Goal: Task Accomplishment & Management: Complete application form

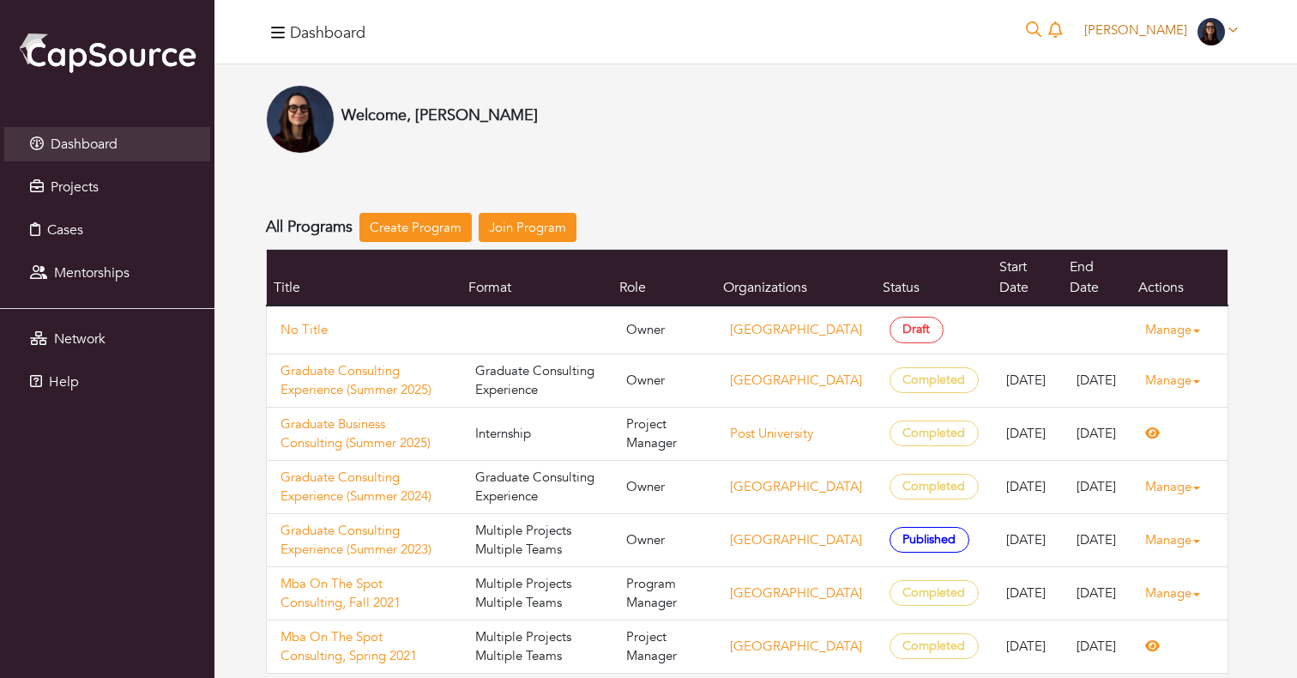
click at [1130, 29] on span "Beatriz Picard" at bounding box center [1135, 29] width 103 height 17
click at [1127, 77] on link "Admin Portal" at bounding box center [1178, 70] width 136 height 27
click at [1136, 33] on span "Beatriz Picard" at bounding box center [1135, 29] width 103 height 17
click at [1143, 160] on link "Settings" at bounding box center [1178, 149] width 136 height 27
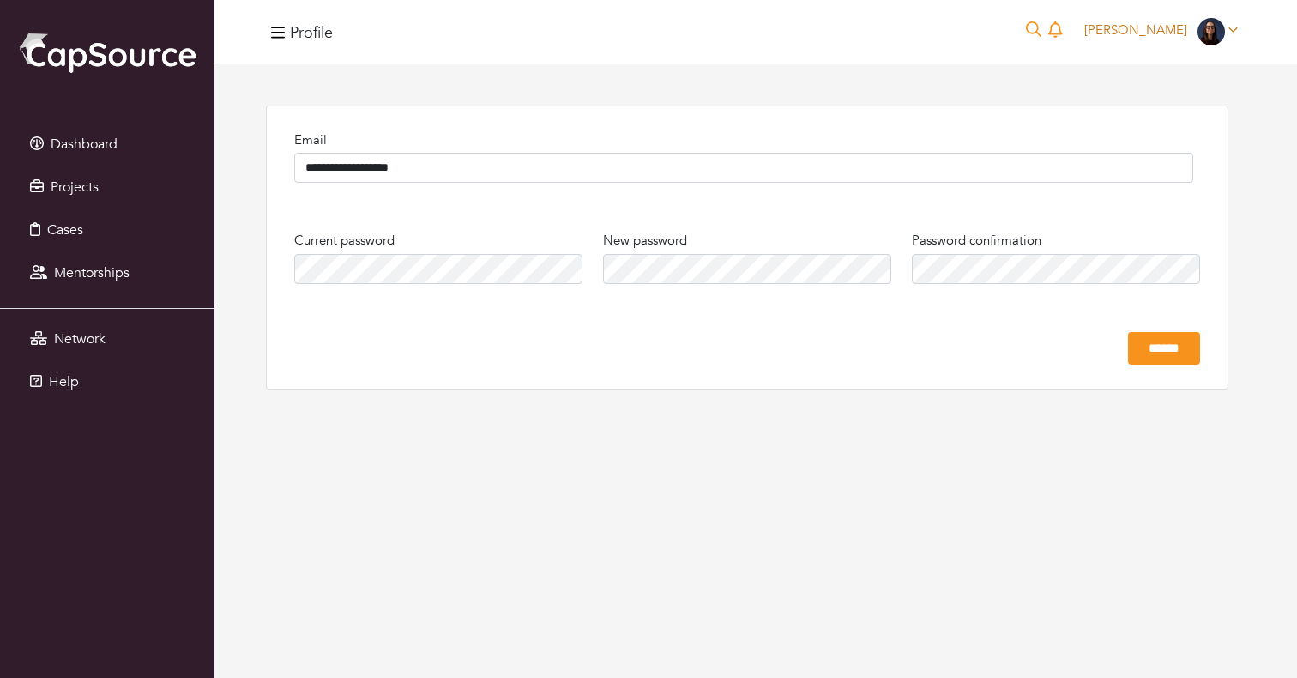
click at [1140, 24] on span "Beatriz Picard" at bounding box center [1135, 29] width 103 height 17
click at [1142, 160] on link "Settings" at bounding box center [1178, 149] width 136 height 27
click at [1148, 30] on span "Beatriz Picard" at bounding box center [1135, 29] width 103 height 17
click at [1150, 174] on button "Logout" at bounding box center [1178, 175] width 136 height 27
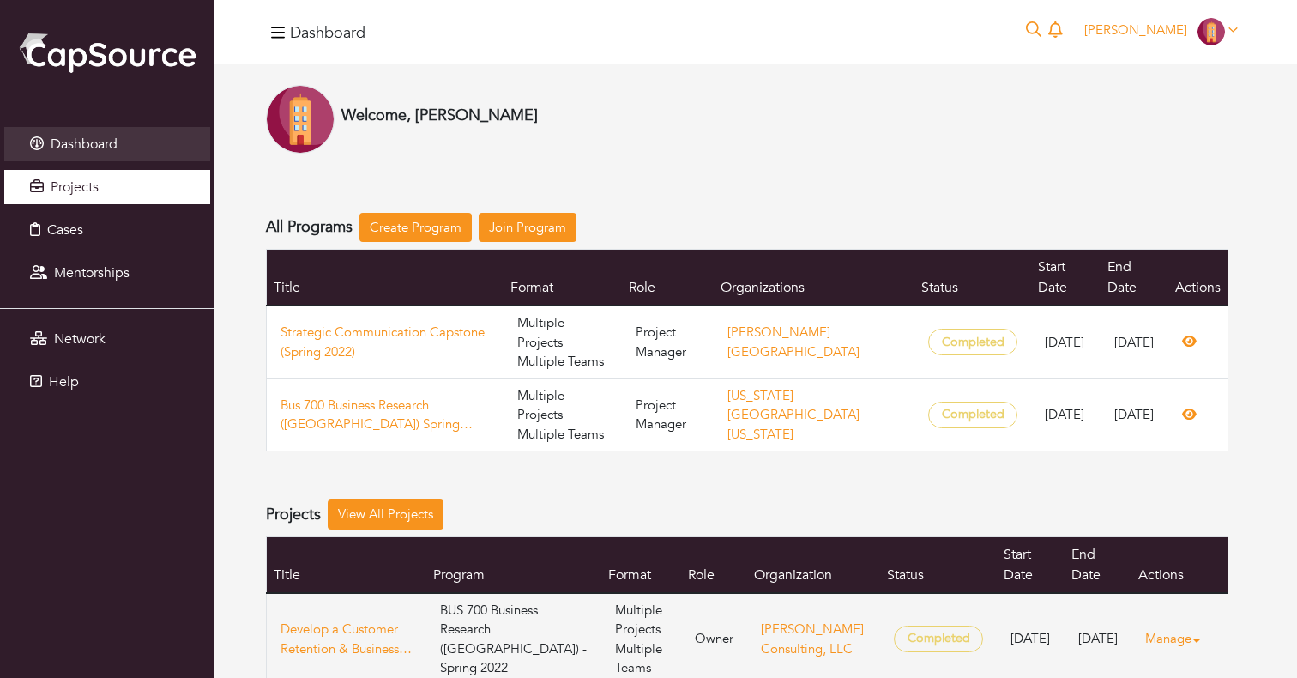
click at [67, 189] on span "Projects" at bounding box center [75, 187] width 48 height 19
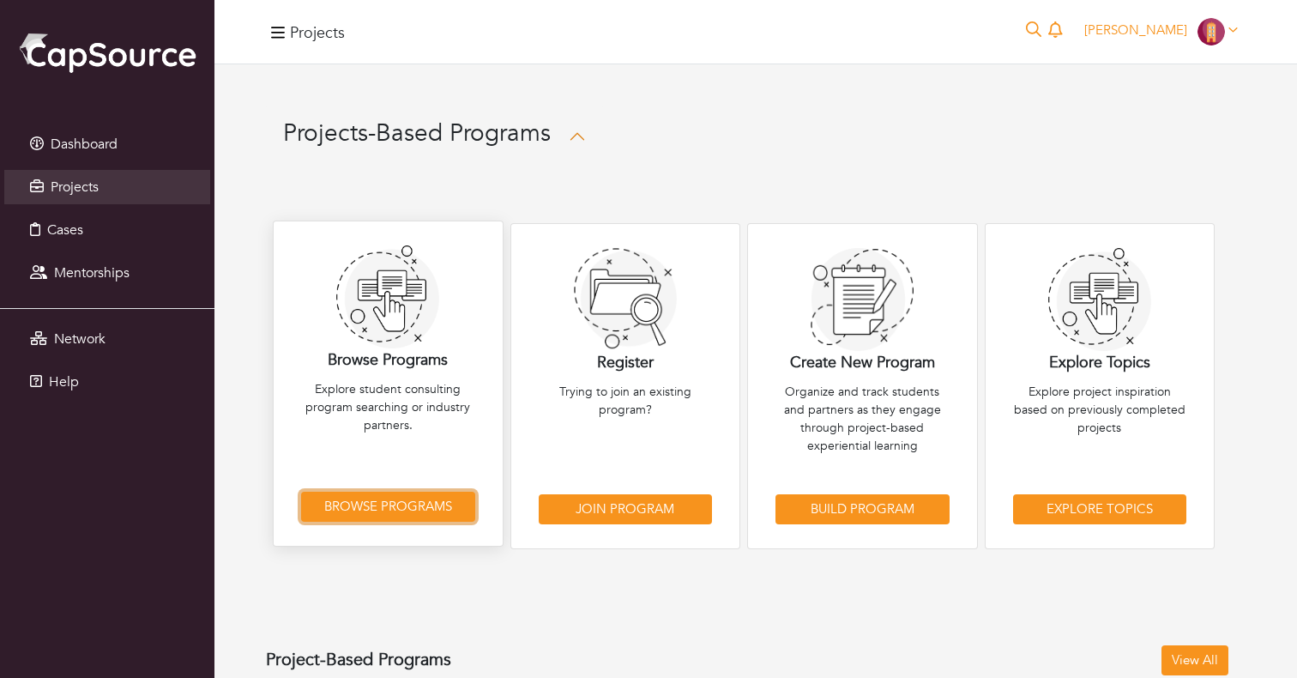
click at [369, 502] on link "Browse Programs" at bounding box center [388, 506] width 174 height 30
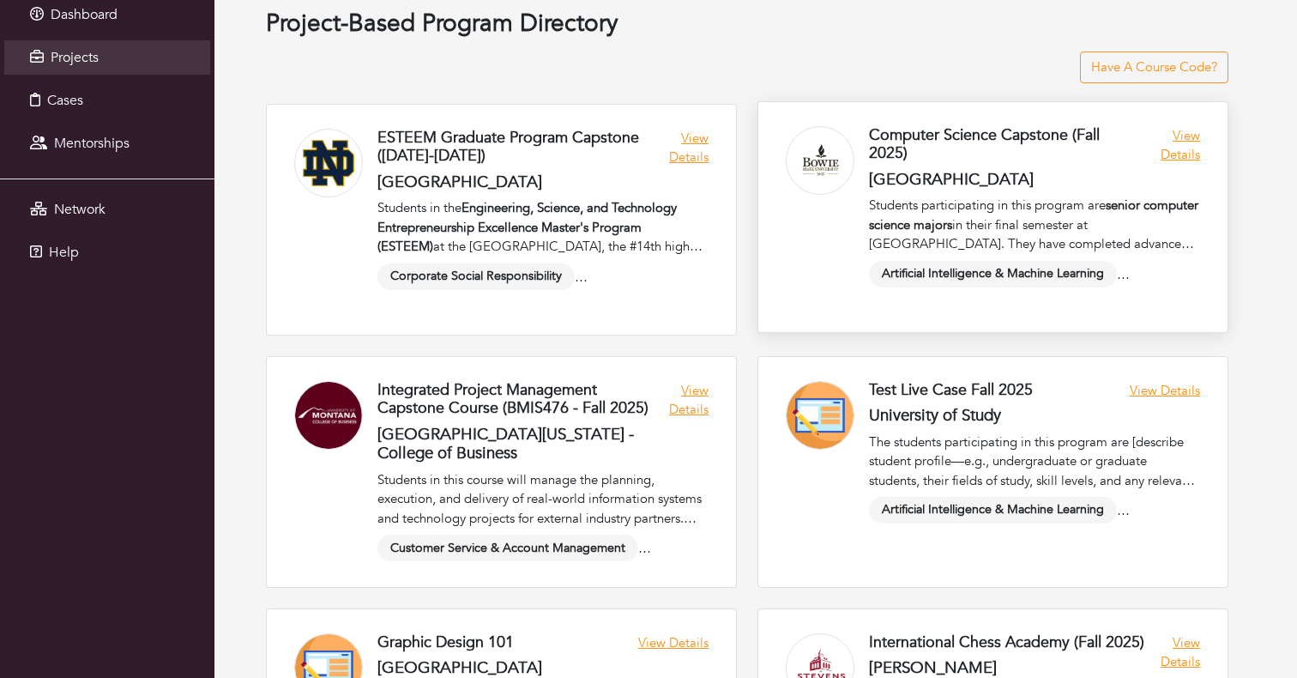
scroll to position [161, 0]
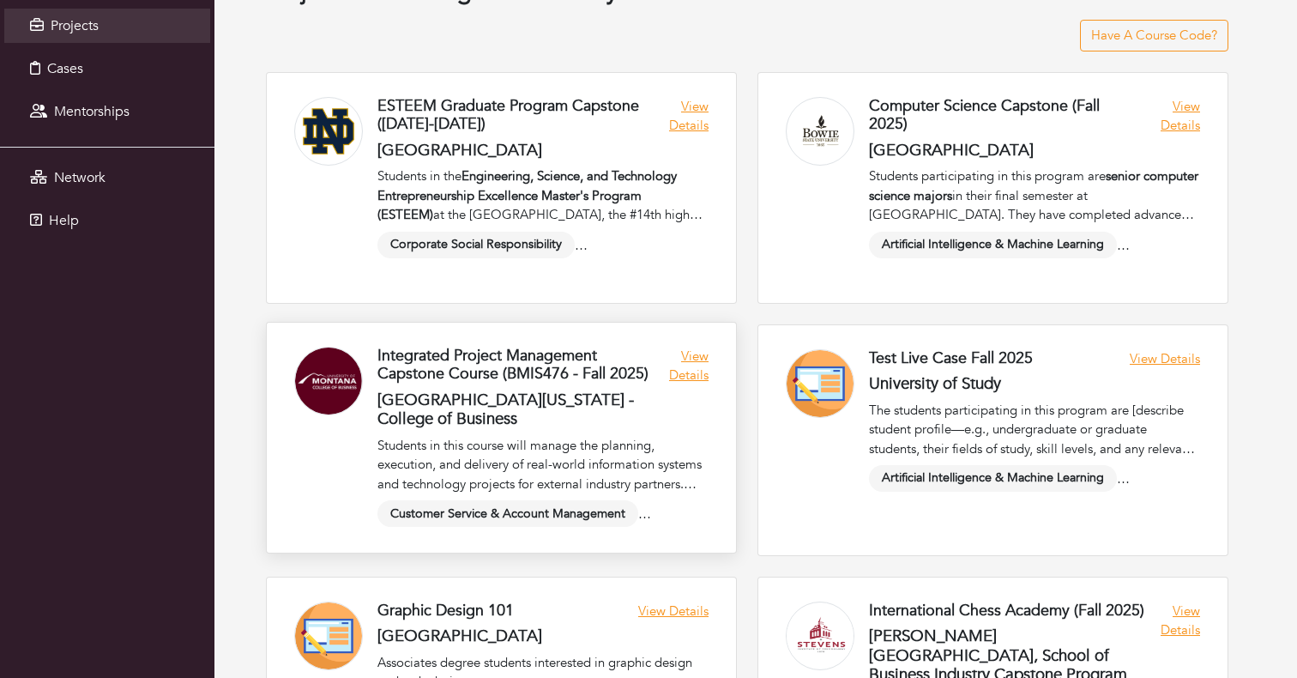
click at [698, 364] on link at bounding box center [501, 438] width 469 height 230
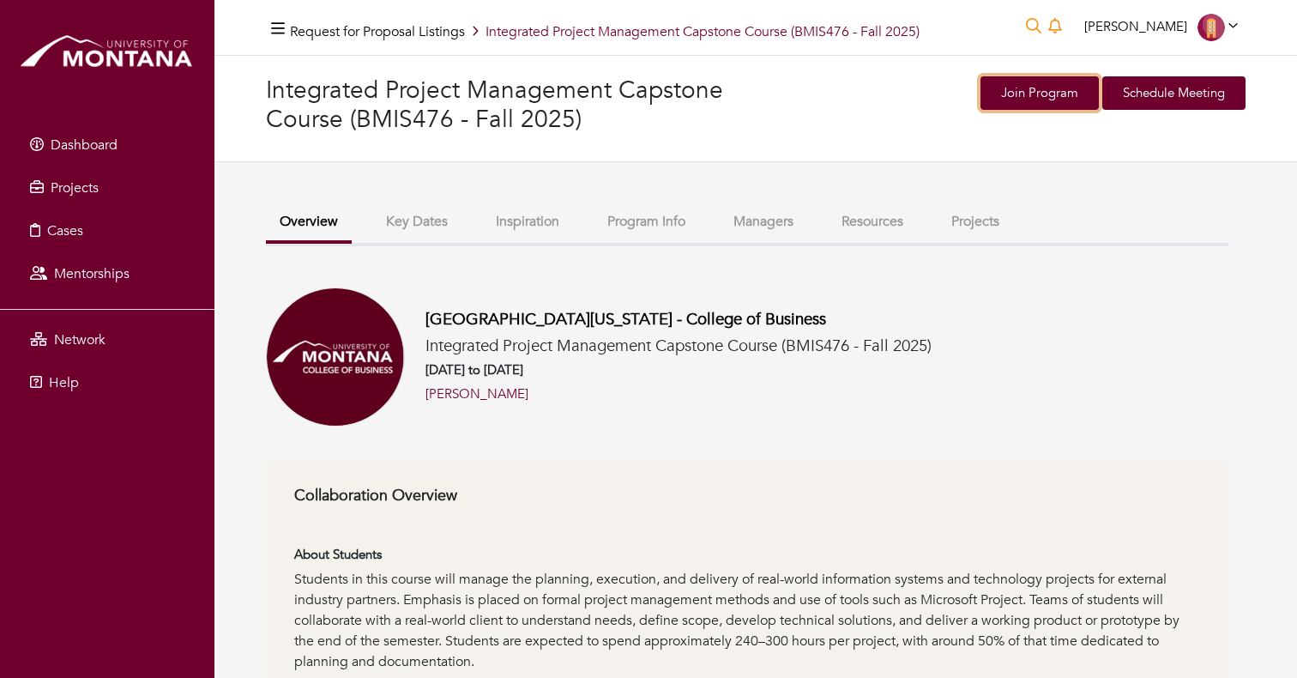
click at [1047, 84] on link "Join Program" at bounding box center [1039, 92] width 118 height 33
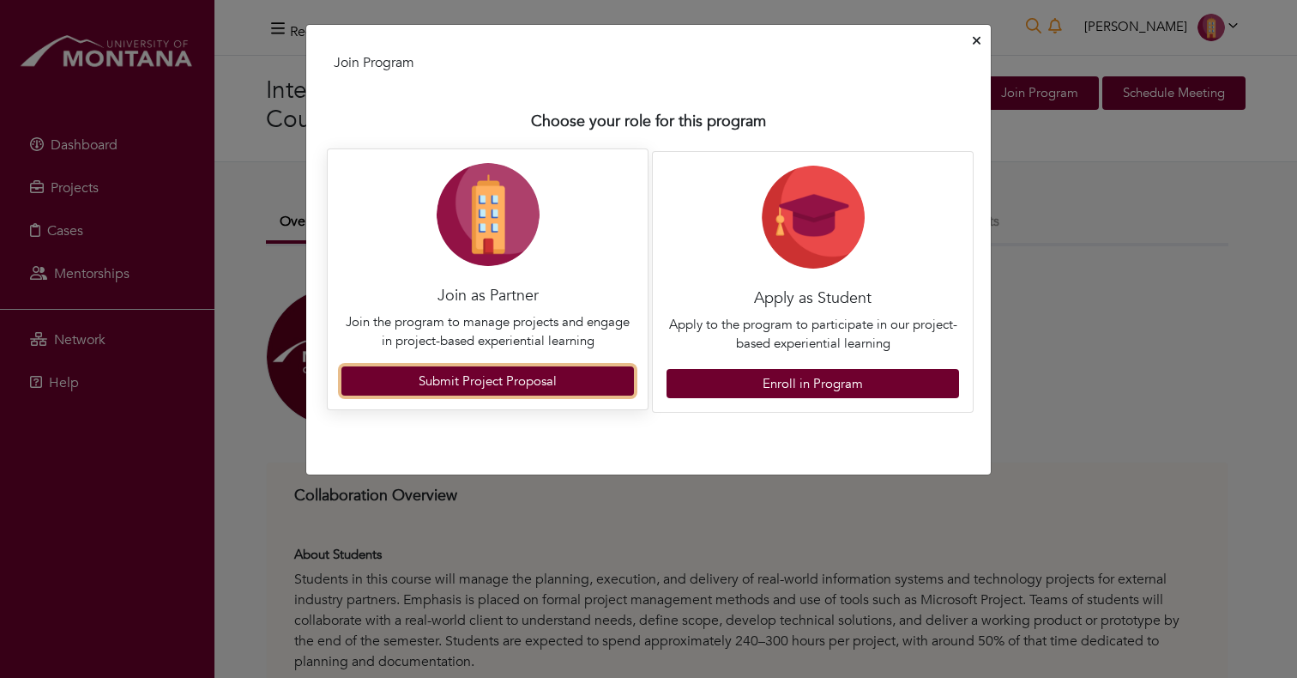
click at [512, 373] on link "Submit Project Proposal" at bounding box center [487, 381] width 292 height 30
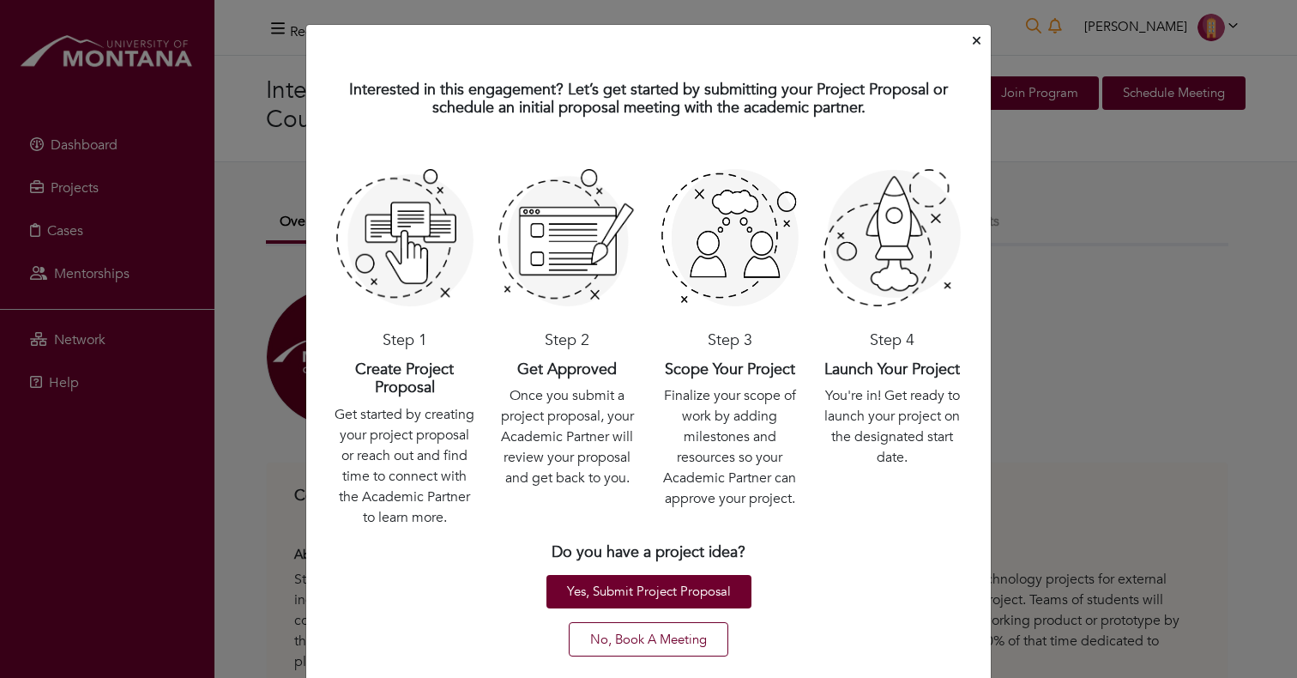
scroll to position [38, 0]
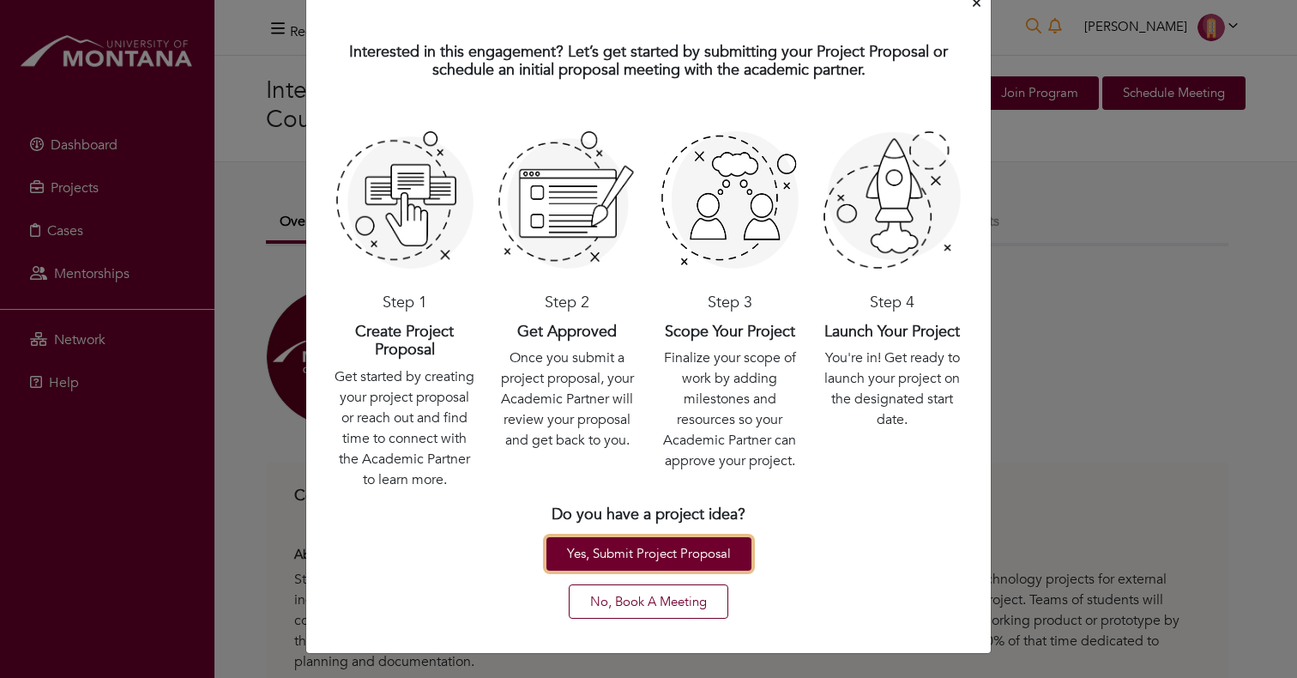
click at [659, 563] on link "Yes, Submit Project Proposal" at bounding box center [648, 553] width 205 height 33
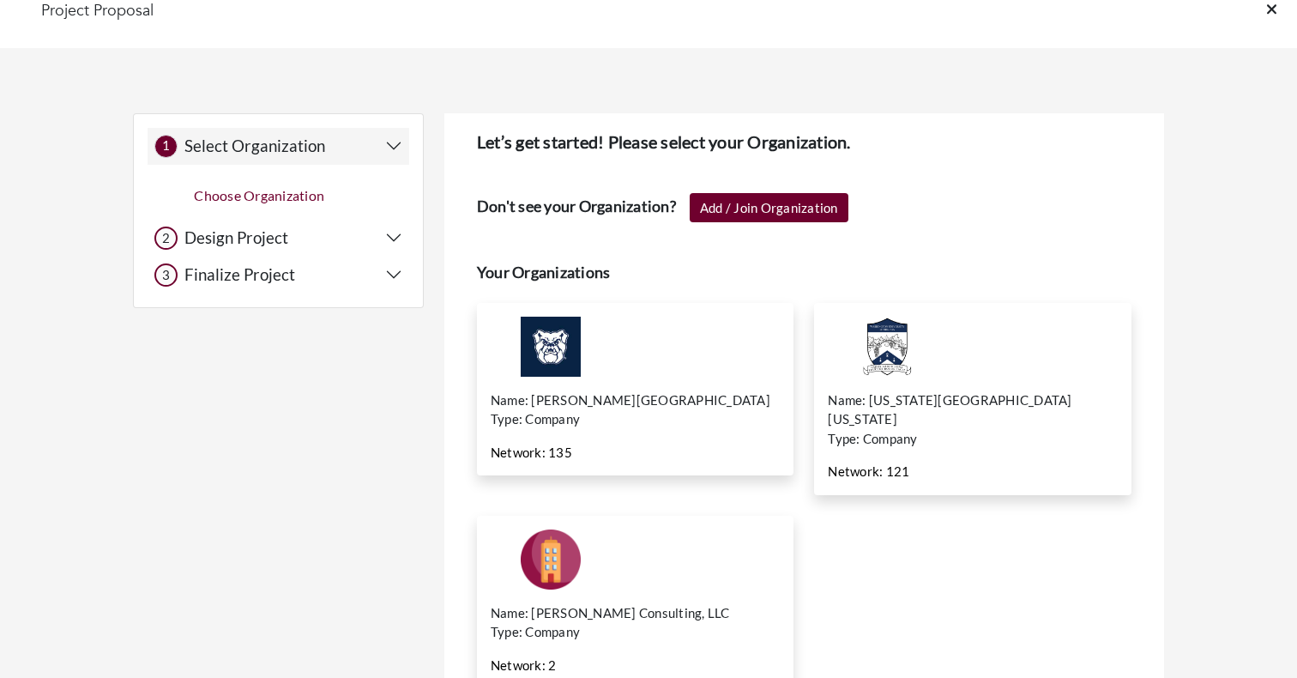
scroll to position [16, 0]
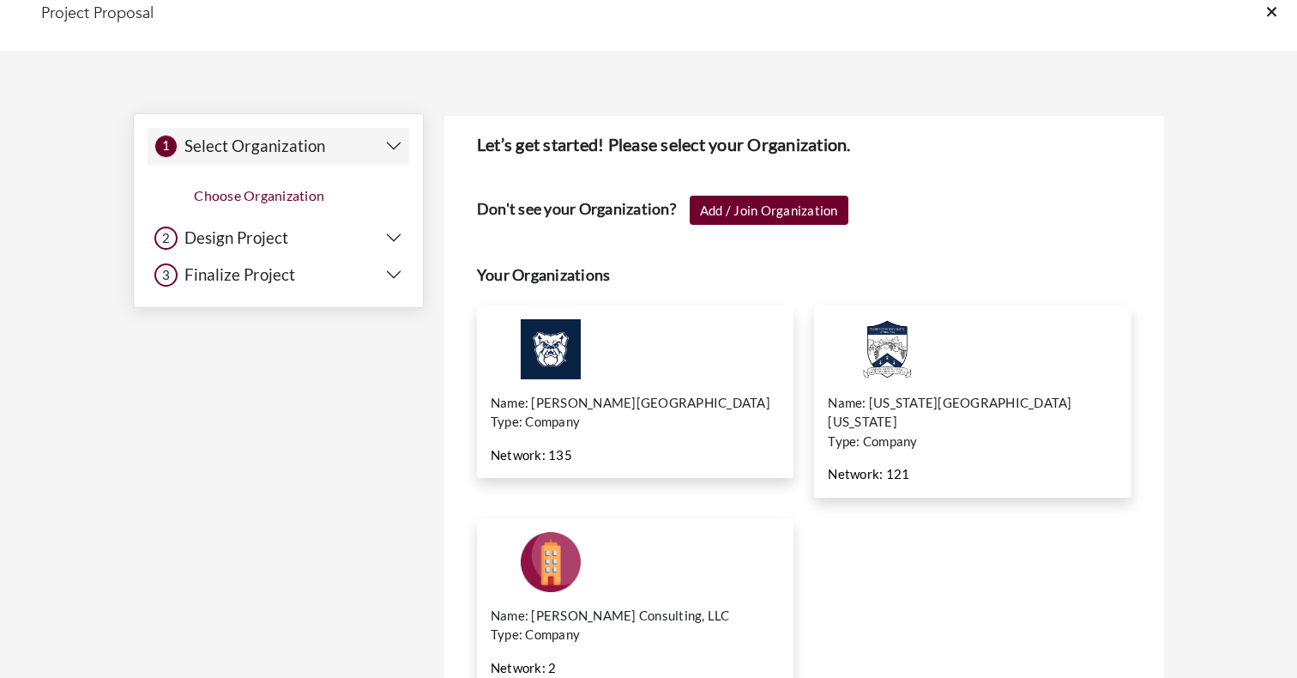
click at [250, 238] on h5 "Design Project" at bounding box center [233, 238] width 111 height 20
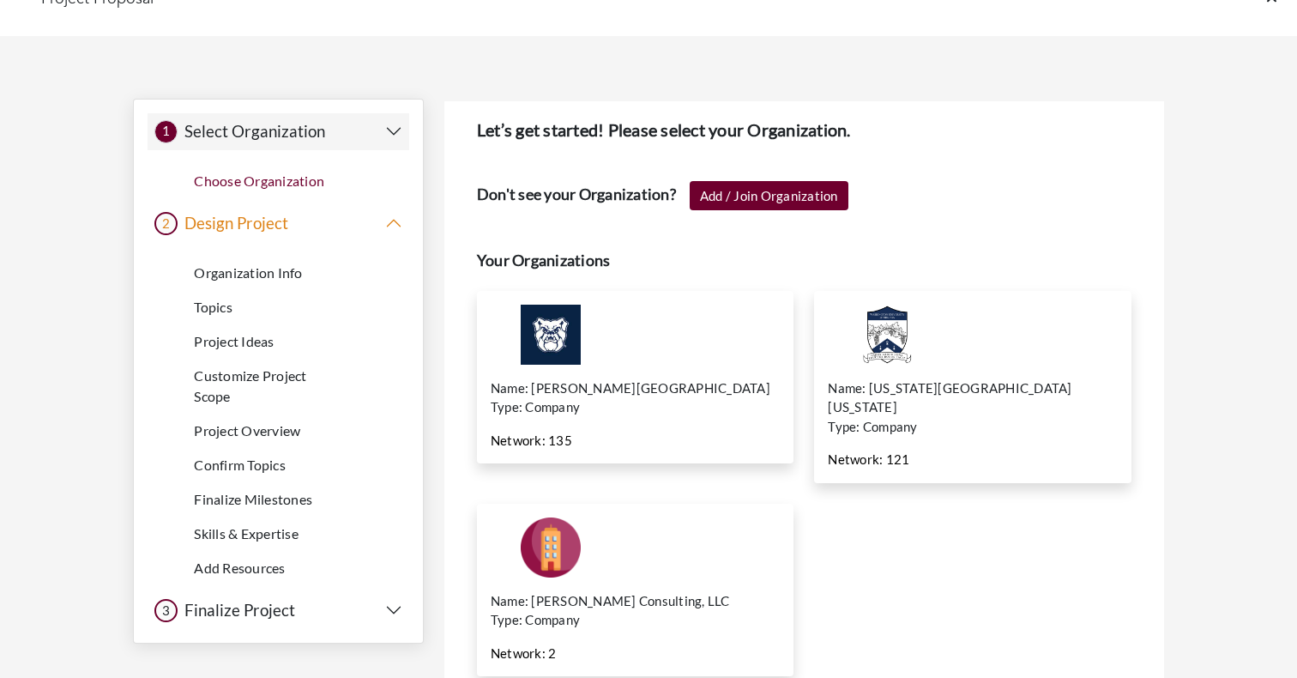
scroll to position [0, 0]
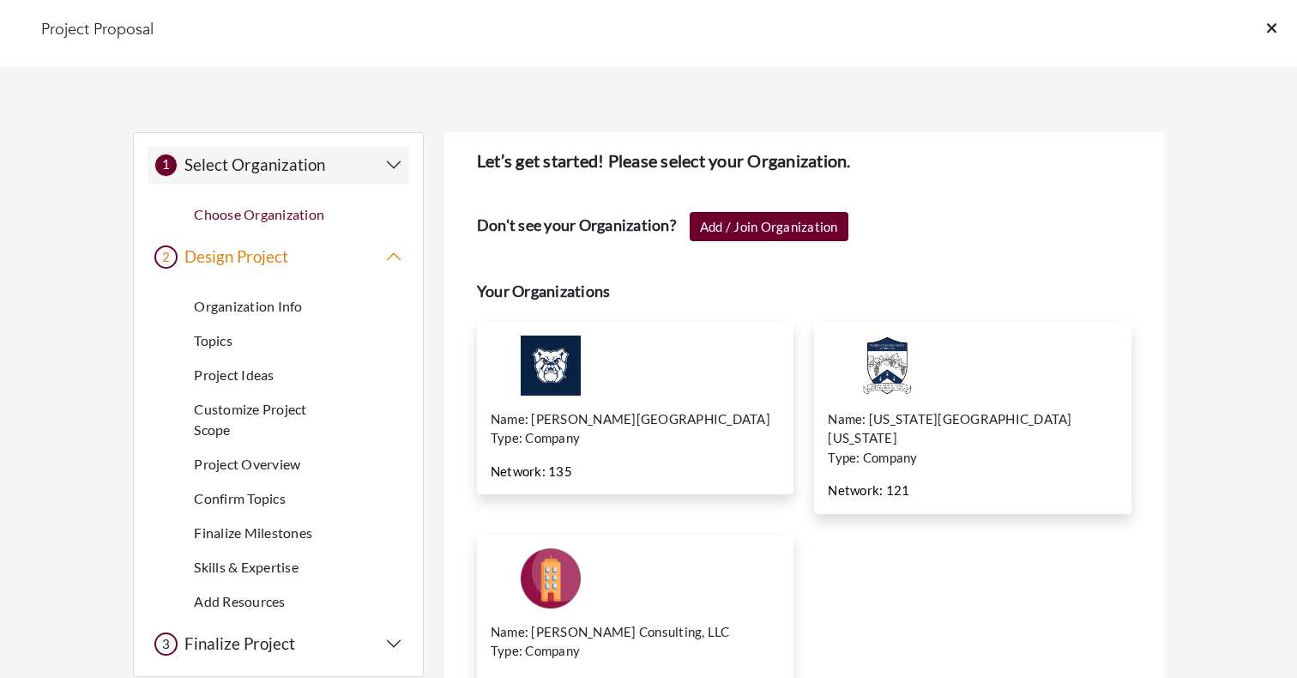
click at [1267, 23] on icon at bounding box center [1271, 27] width 9 height 9
